Goal: Task Accomplishment & Management: Manage account settings

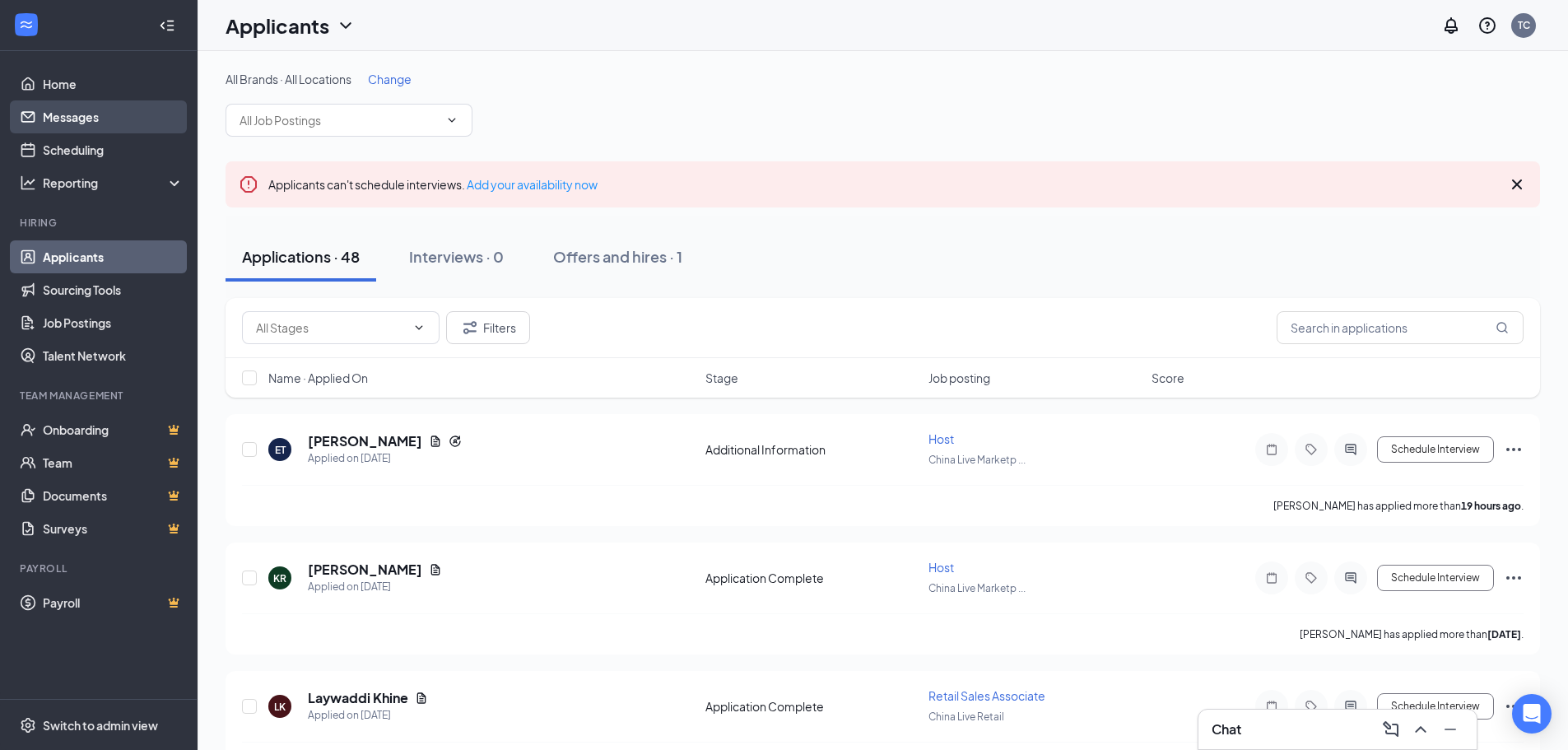
click at [64, 124] on link "Messages" at bounding box center [114, 116] width 141 height 33
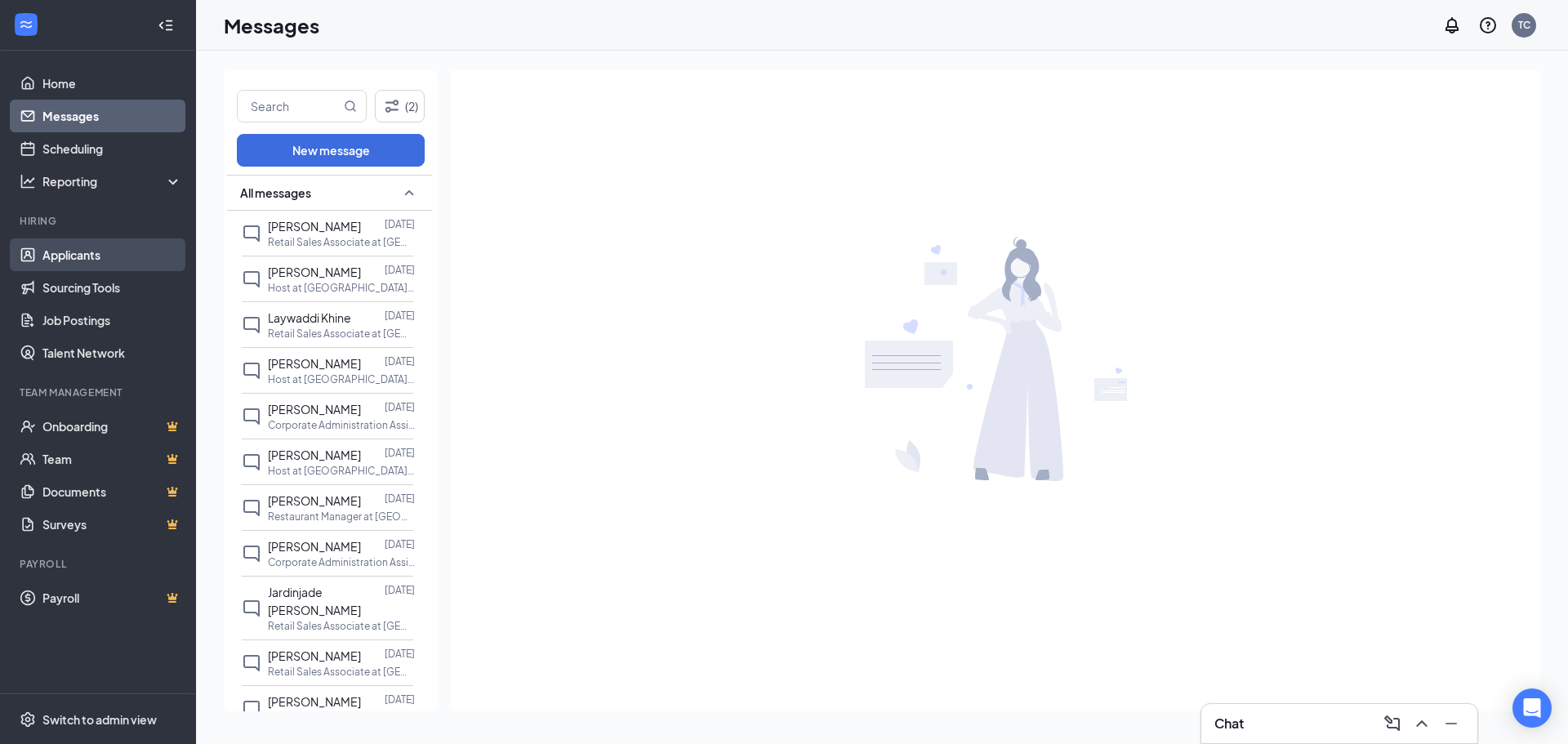
click at [60, 253] on link "Applicants" at bounding box center [113, 254] width 140 height 32
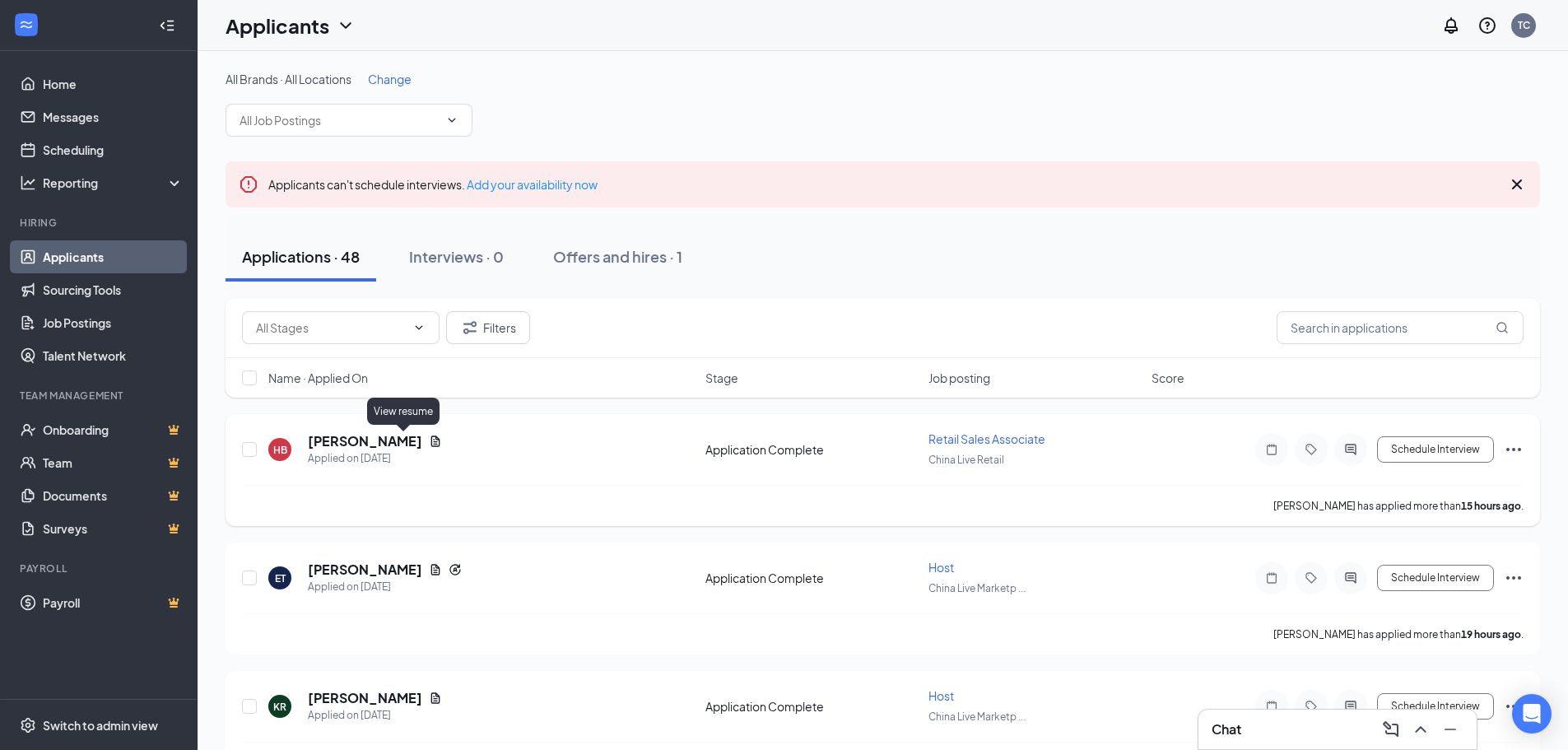
click at [429, 437] on icon "Document" at bounding box center [435, 441] width 13 height 13
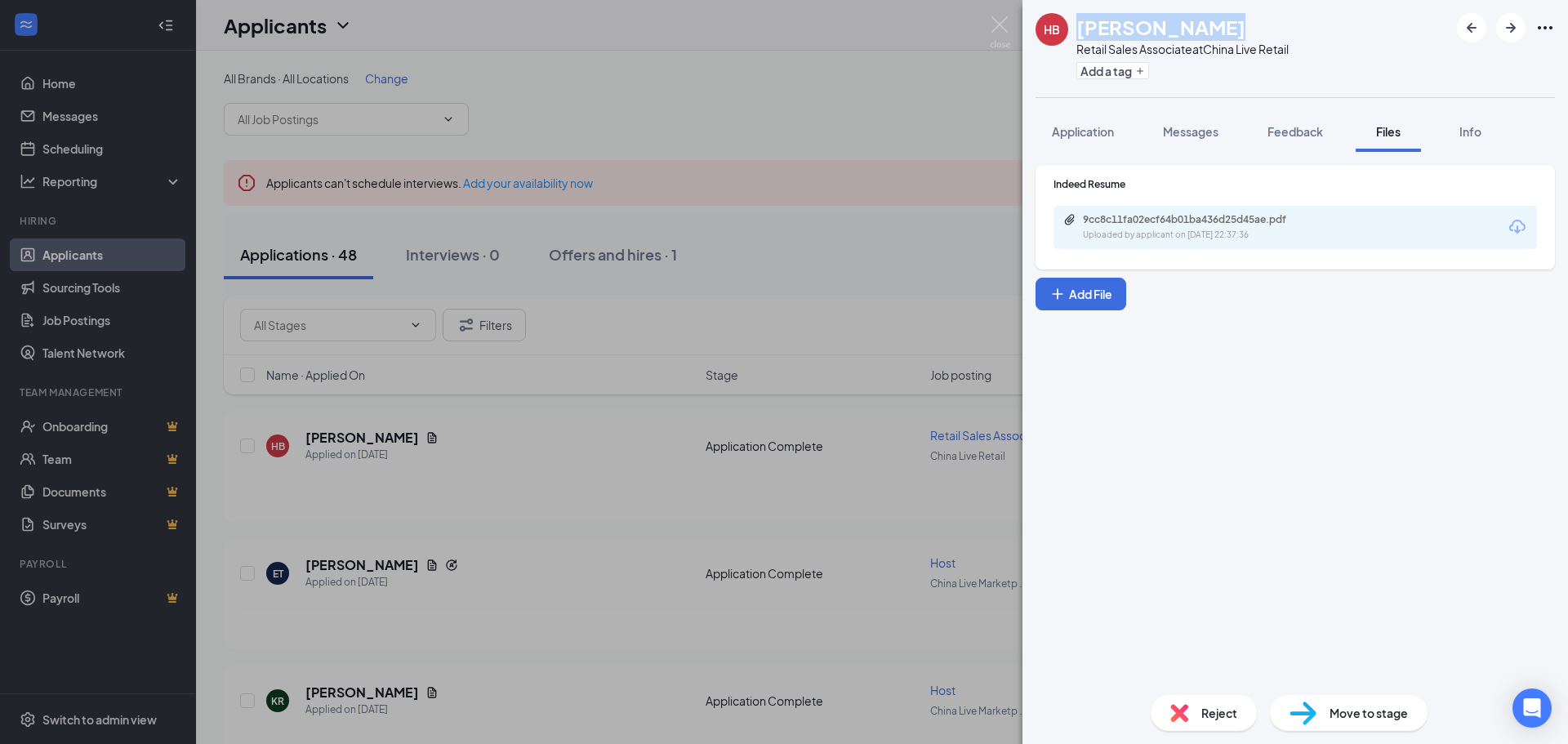
drag, startPoint x: 1230, startPoint y: 27, endPoint x: 1079, endPoint y: 39, distance: 151.5
click at [1079, 39] on div "[PERSON_NAME]" at bounding box center [1183, 27] width 213 height 28
copy h1 "[PERSON_NAME]"
click at [1520, 230] on icon "Download" at bounding box center [1517, 227] width 17 height 14
click at [1001, 27] on img at bounding box center [1000, 32] width 20 height 32
